Goal: Information Seeking & Learning: Learn about a topic

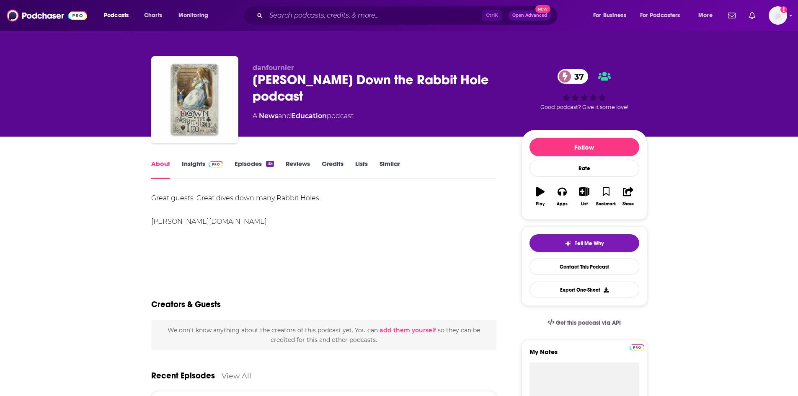
click at [195, 167] on link "Insights" at bounding box center [202, 169] width 41 height 19
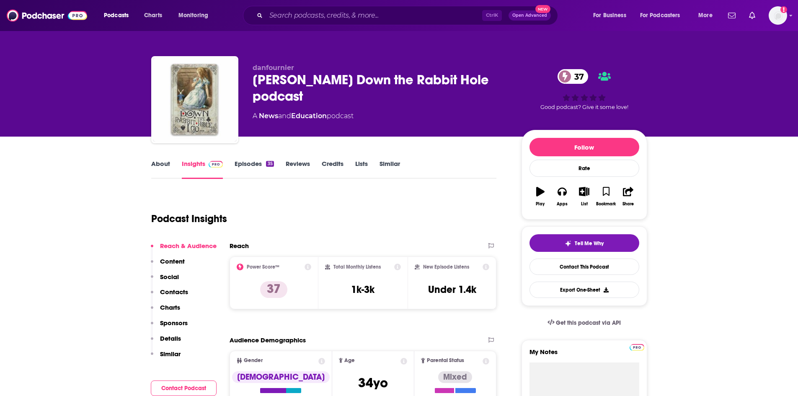
click at [152, 166] on link "About" at bounding box center [160, 169] width 19 height 19
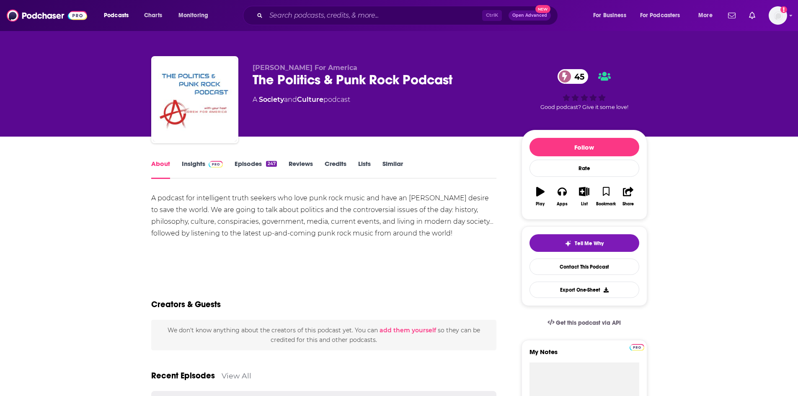
click at [188, 161] on link "Insights" at bounding box center [202, 169] width 41 height 19
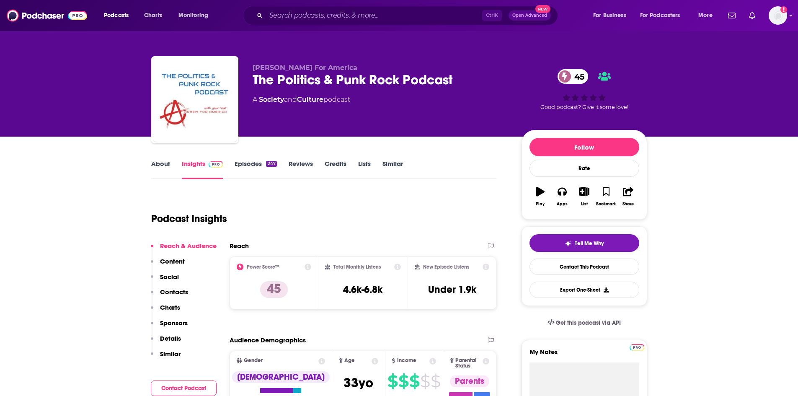
click at [157, 165] on link "About" at bounding box center [160, 169] width 19 height 19
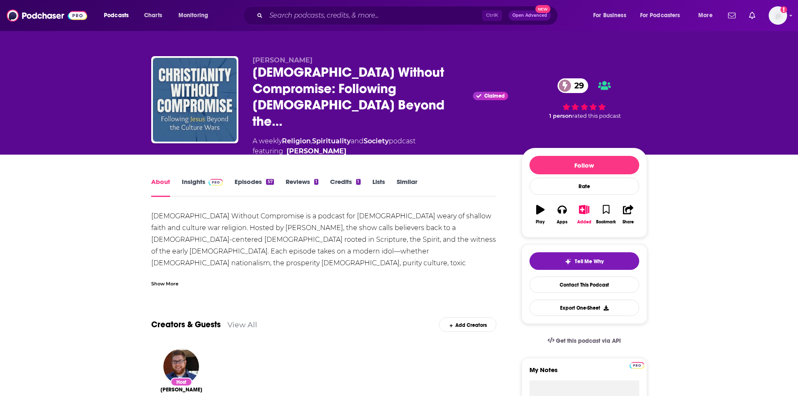
click at [190, 176] on div "About Insights Episodes 57 Reviews 1 Credits 1 Lists Similar" at bounding box center [324, 186] width 346 height 21
click at [196, 178] on link "Insights" at bounding box center [202, 187] width 41 height 19
